Goal: Navigation & Orientation: Find specific page/section

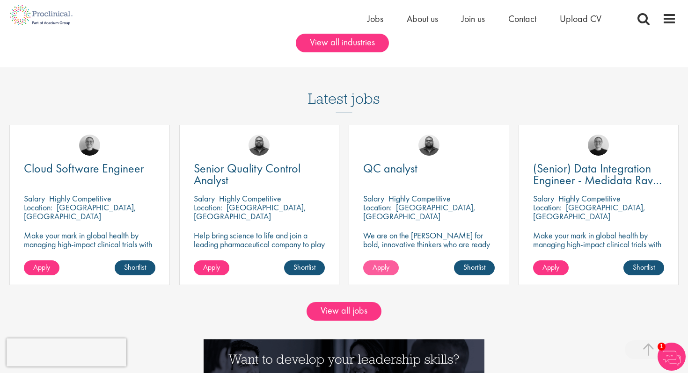
scroll to position [776, 0]
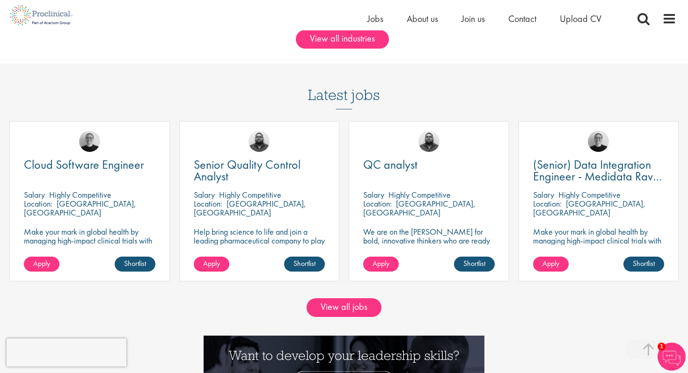
click at [399, 95] on div "Latest jobs Cloud Software Engineer [GEOGRAPHIC_DATA] Highly Competitive Locati…" at bounding box center [344, 177] width 679 height 227
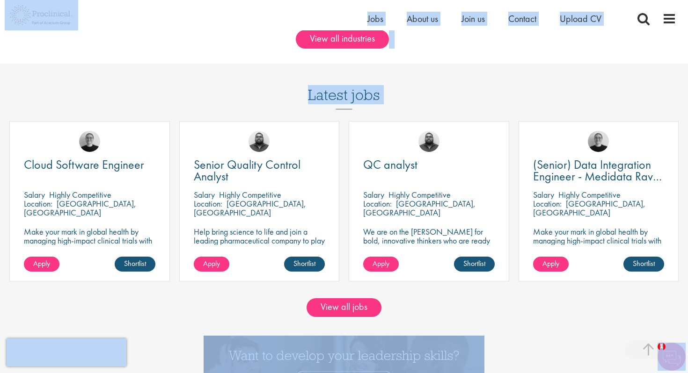
copy body "Home Jobs About us Join us Contact Upload CV We help you grow in the life scien…"
click at [443, 90] on div "Latest jobs Cloud Software Engineer [GEOGRAPHIC_DATA] Highly Competitive Locati…" at bounding box center [344, 177] width 679 height 227
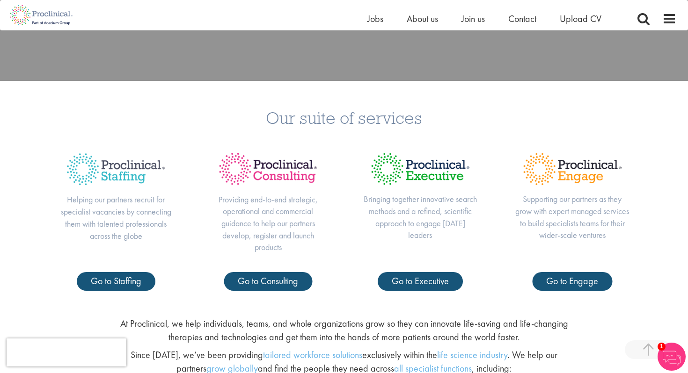
scroll to position [323, 0]
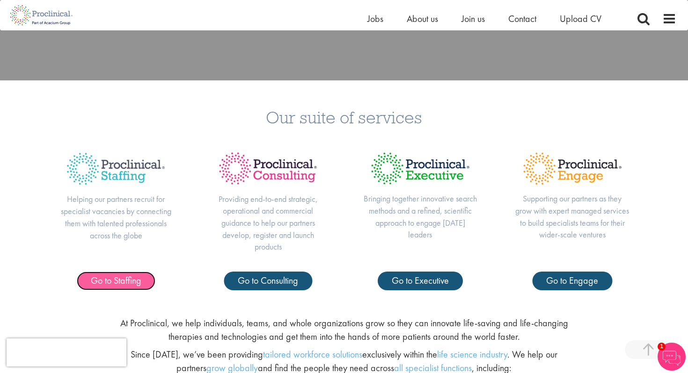
click at [102, 278] on span "Go to Staffing" at bounding box center [116, 281] width 51 height 12
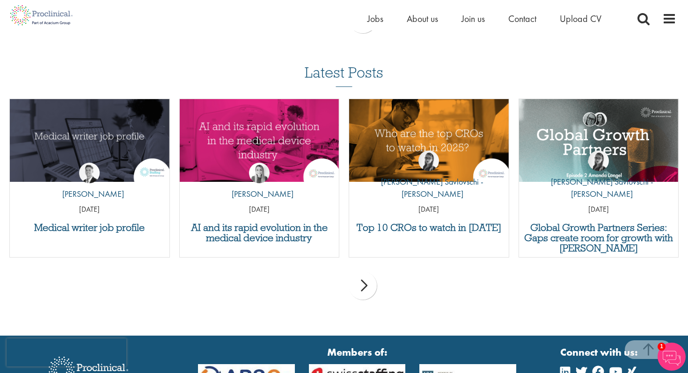
scroll to position [1191, 0]
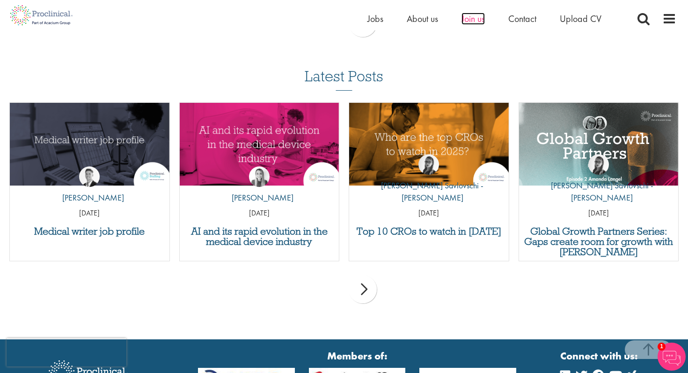
click at [478, 20] on span "Join us" at bounding box center [472, 19] width 23 height 12
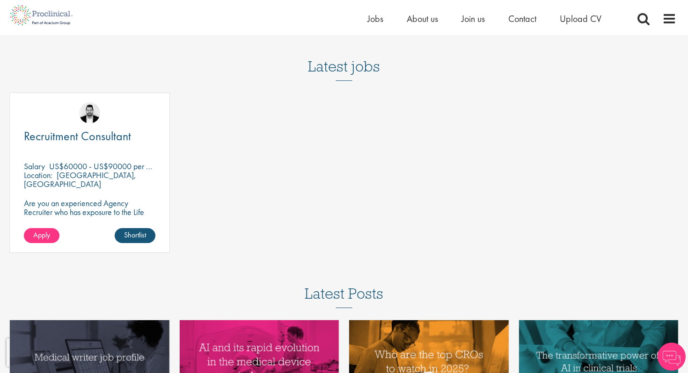
scroll to position [1129, 0]
